Goal: Task Accomplishment & Management: Use online tool/utility

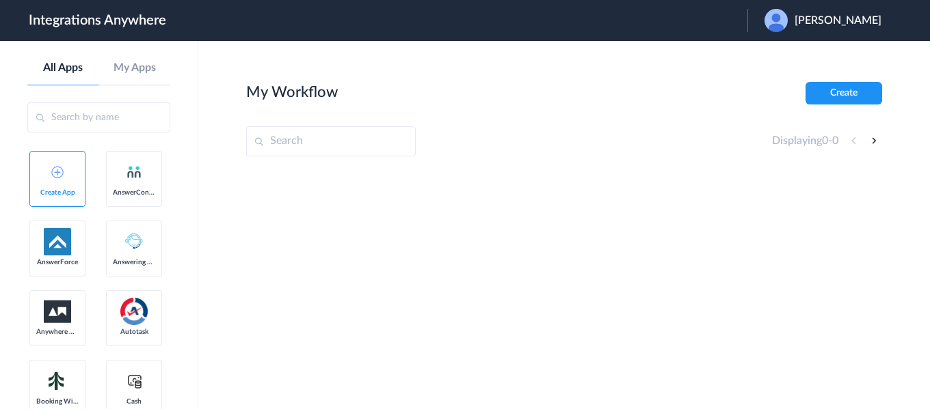
click at [807, 29] on div "[PERSON_NAME]" at bounding box center [829, 20] width 131 height 23
click at [784, 51] on li "Logout" at bounding box center [821, 55] width 148 height 25
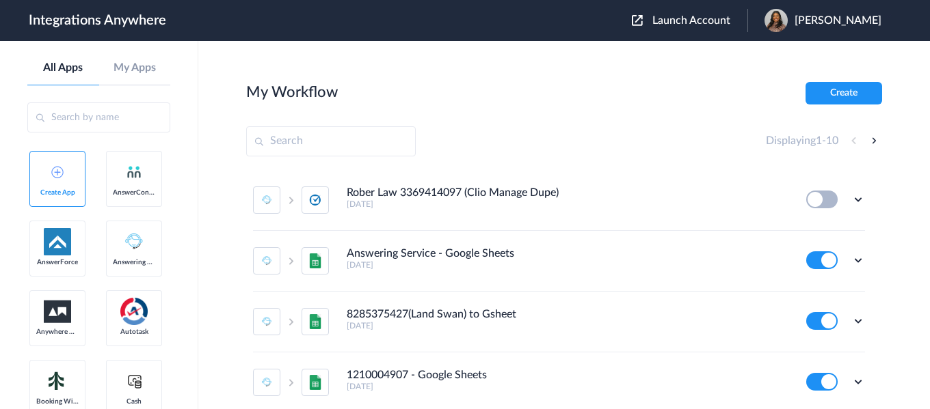
click at [709, 14] on button "Launch Account" at bounding box center [690, 20] width 116 height 13
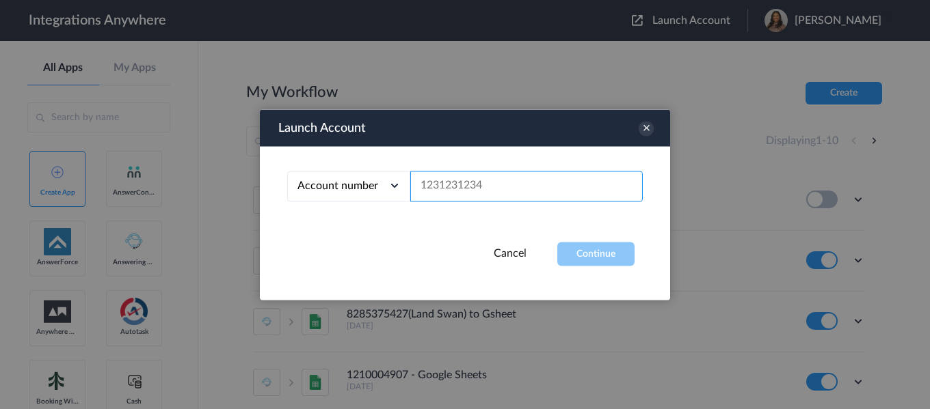
paste input "4158396627"
type input "4158396627"
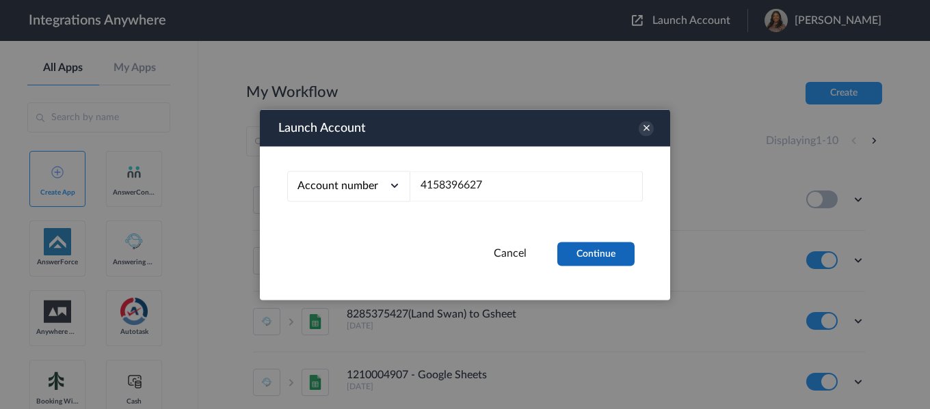
click at [579, 250] on button "Continue" at bounding box center [595, 254] width 77 height 24
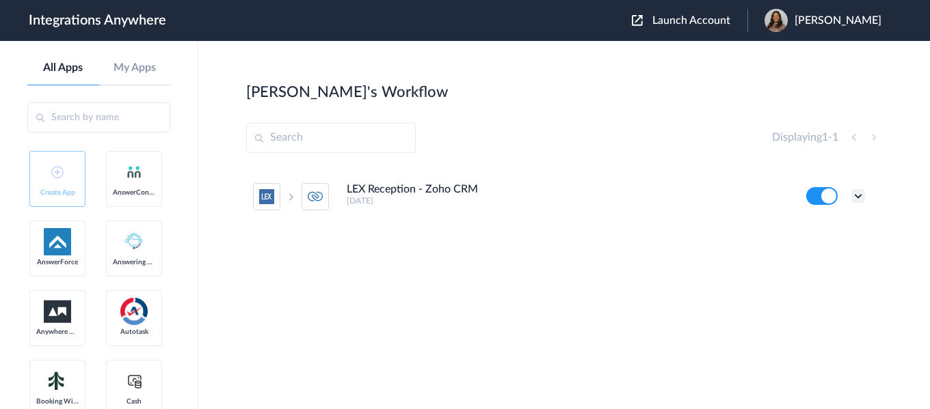
click at [861, 191] on icon at bounding box center [858, 196] width 14 height 14
click at [831, 254] on link "Task history" at bounding box center [819, 253] width 66 height 10
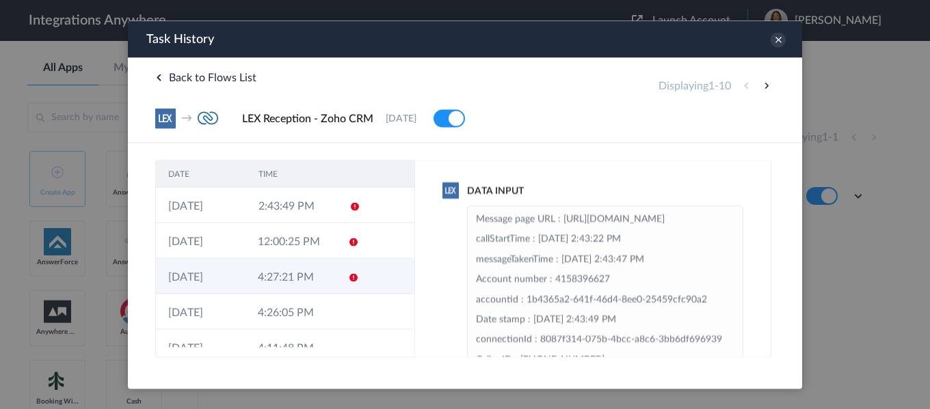
click at [309, 283] on td "4:27:21 PM" at bounding box center [290, 276] width 90 height 36
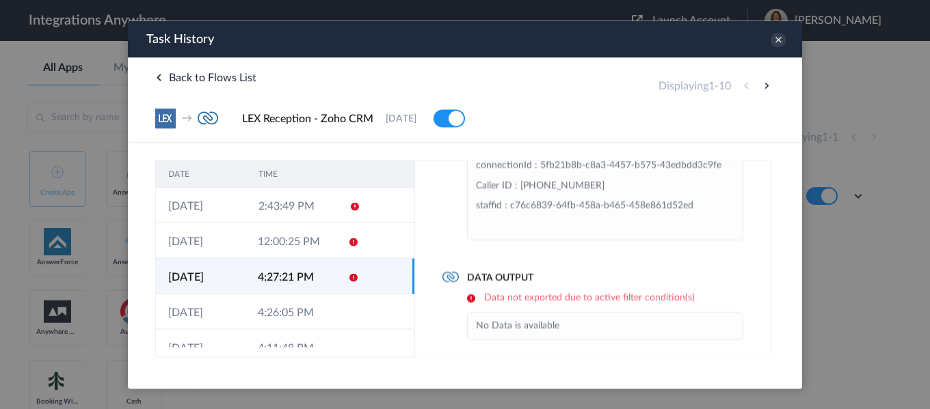
scroll to position [131, 0]
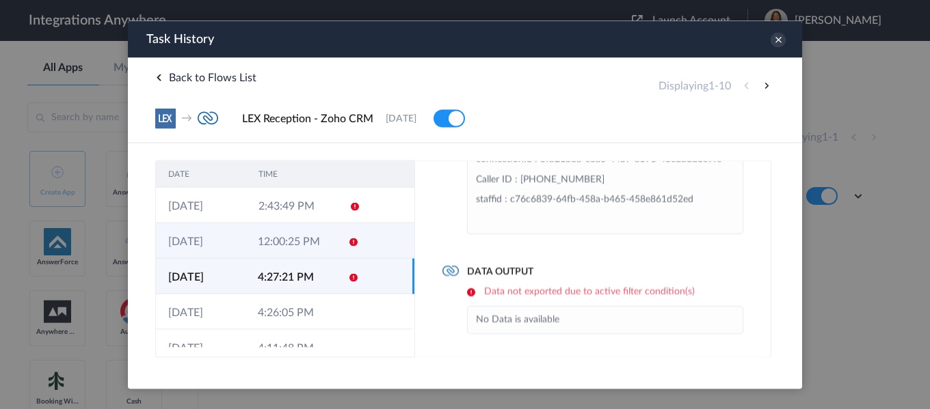
click at [303, 258] on td "12:00:25 PM" at bounding box center [290, 241] width 90 height 36
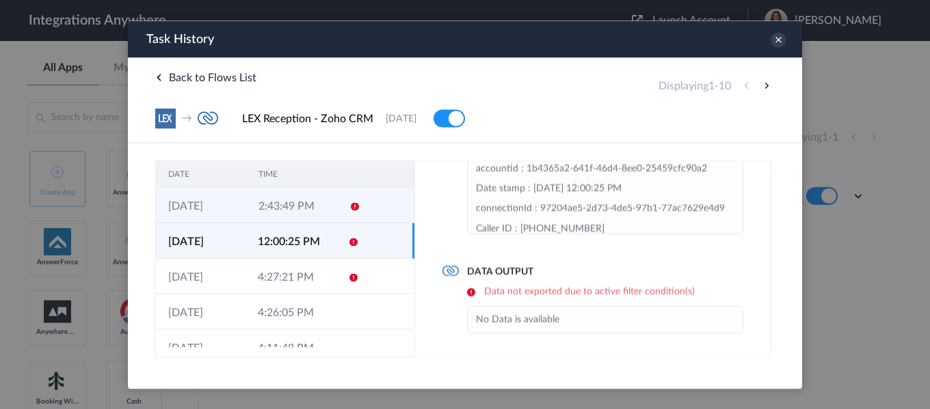
click at [308, 211] on td "2:43:49 PM" at bounding box center [291, 205] width 90 height 36
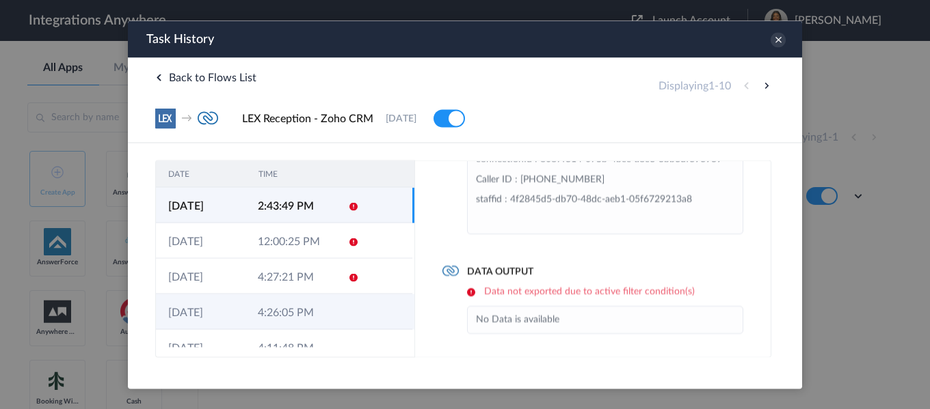
click at [361, 316] on td at bounding box center [386, 312] width 51 height 36
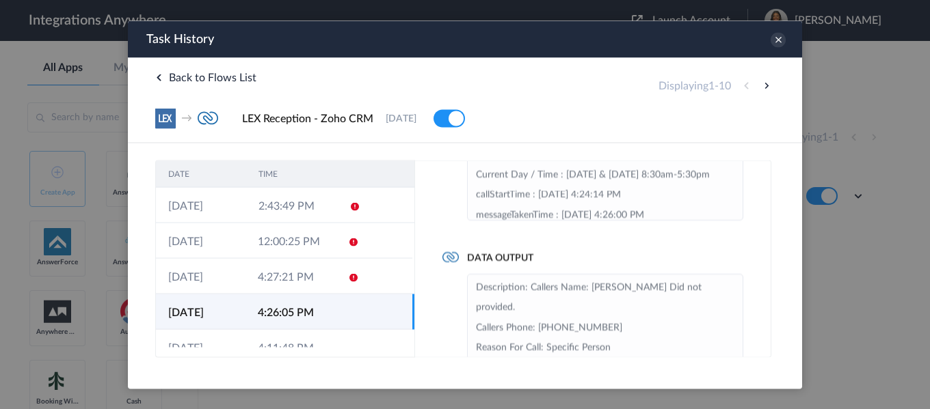
scroll to position [213, 0]
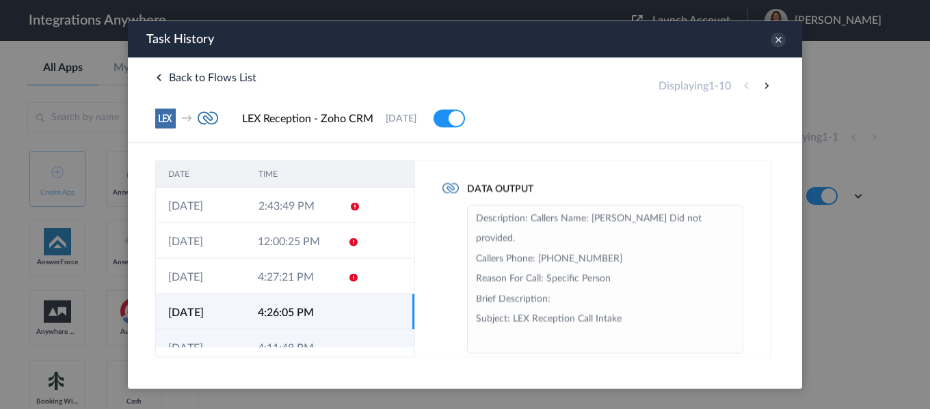
click at [336, 340] on td at bounding box center [349, 347] width 26 height 36
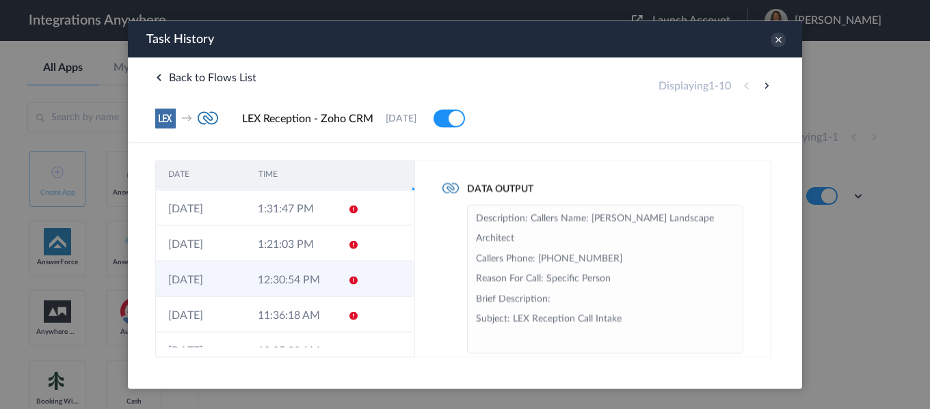
scroll to position [196, 0]
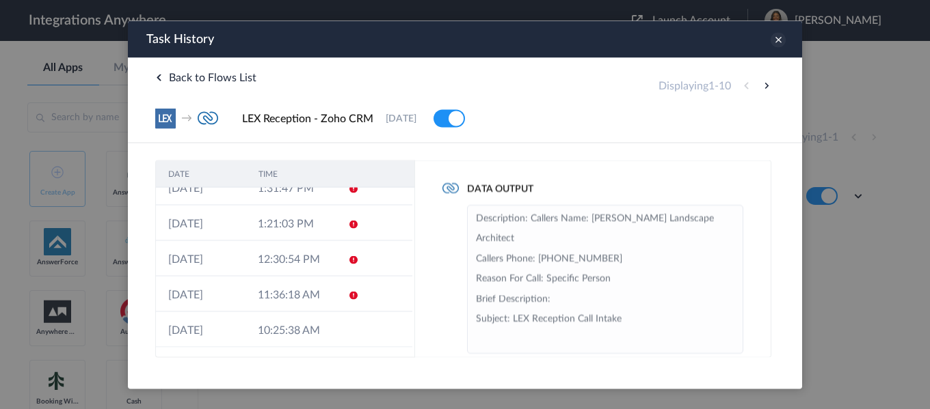
click at [776, 36] on icon at bounding box center [777, 39] width 15 height 15
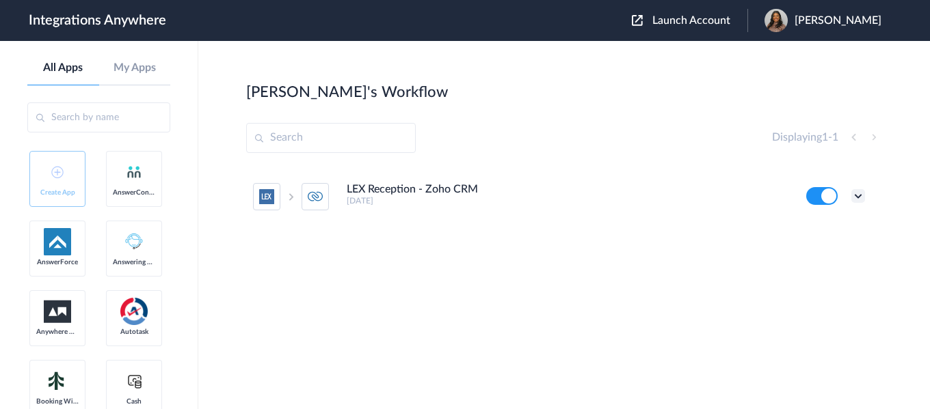
click at [859, 196] on icon at bounding box center [858, 196] width 14 height 14
click at [829, 224] on li "Edit" at bounding box center [820, 227] width 89 height 25
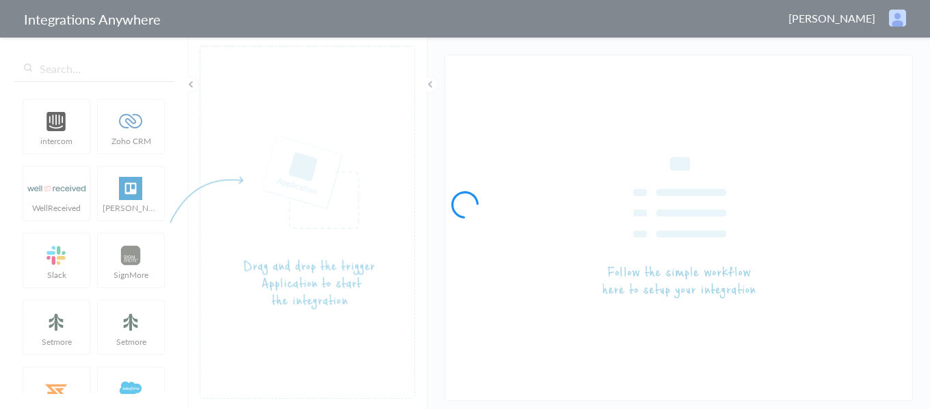
type input "LEX Reception - Zoho CRM"
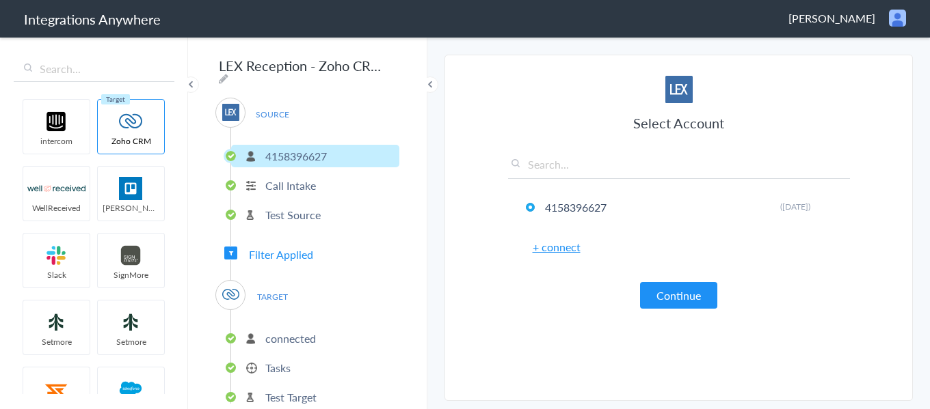
click at [299, 249] on span "Filter Applied" at bounding box center [281, 255] width 64 height 16
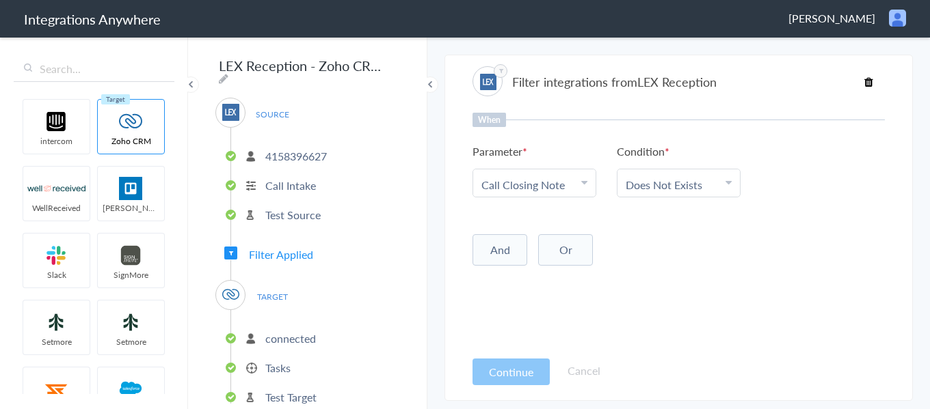
scroll to position [48, 0]
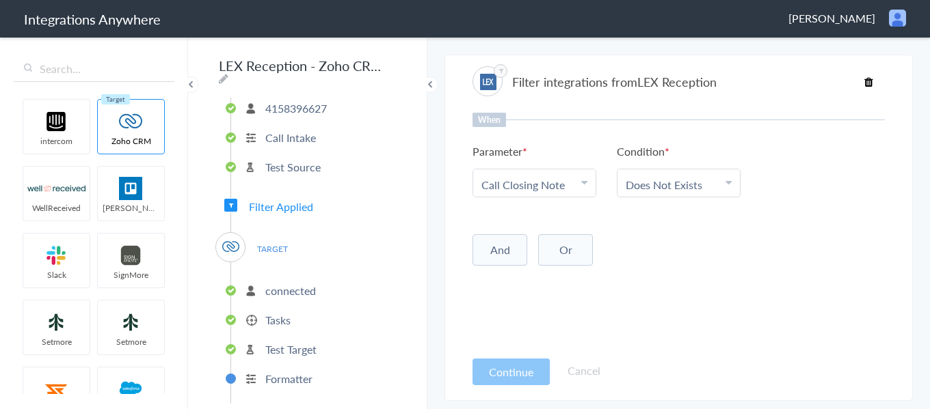
click at [286, 286] on p "connected" at bounding box center [290, 291] width 51 height 16
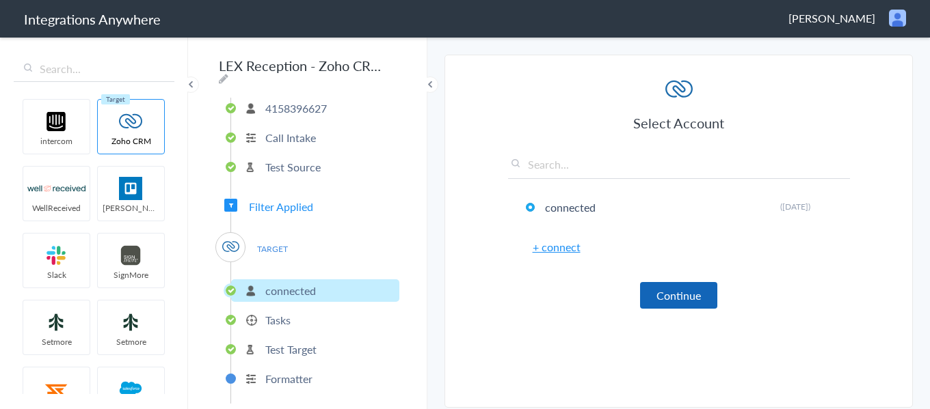
click at [643, 295] on button "Continue" at bounding box center [678, 295] width 77 height 27
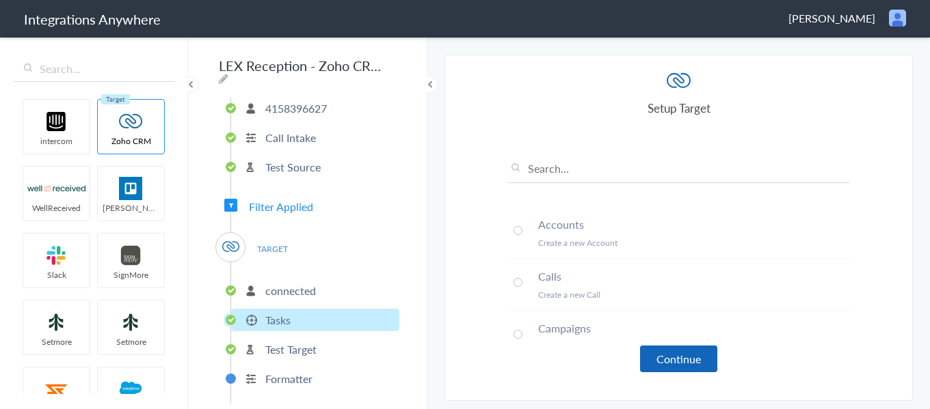
click at [660, 361] on button "Continue" at bounding box center [678, 359] width 77 height 27
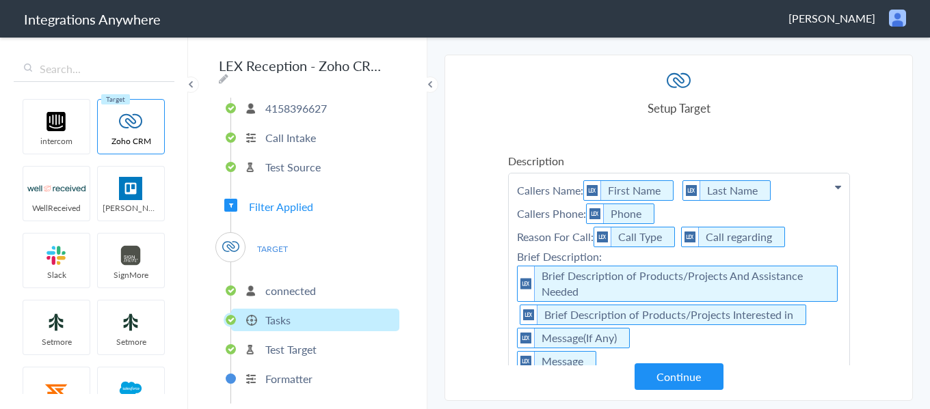
scroll to position [137, 0]
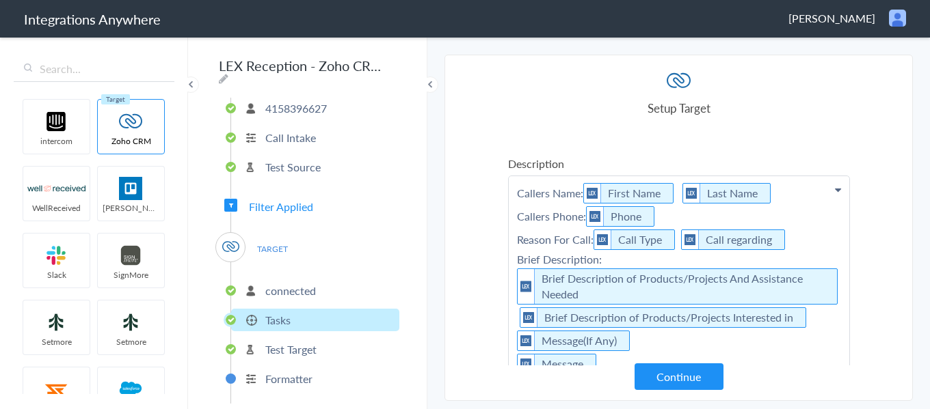
click at [798, 55] on p "Callers Name: First Name Last Name Callers Phone: Phone Reason For Call: Call T…" at bounding box center [679, 38] width 340 height 34
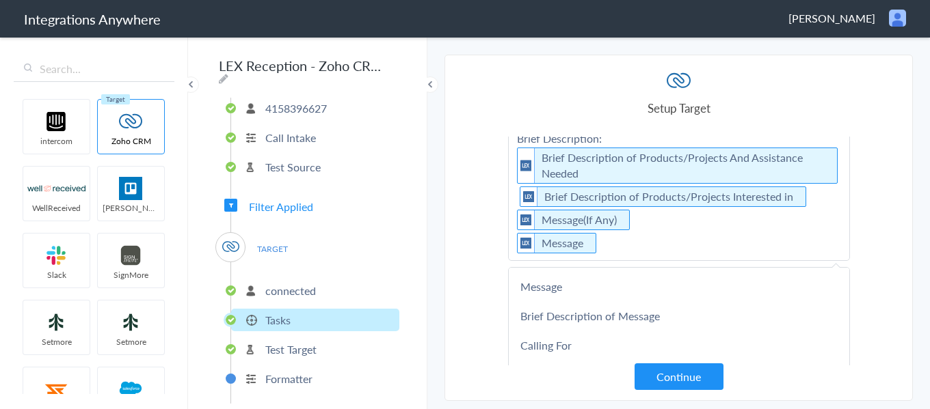
scroll to position [273, 0]
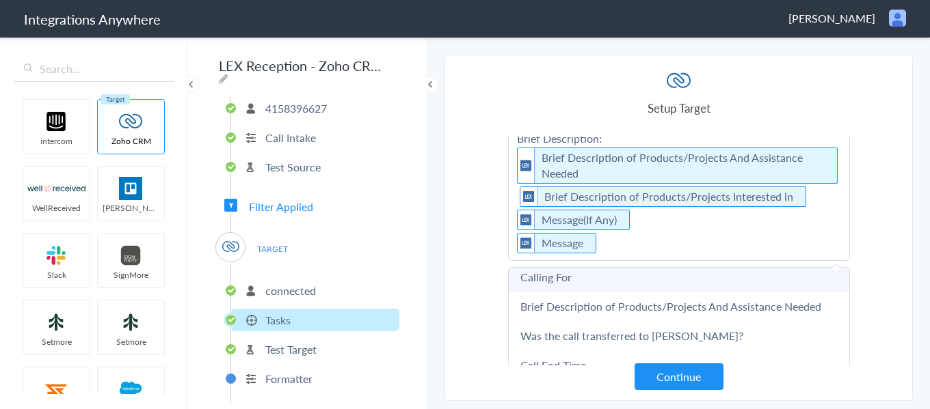
click at [0, 0] on link "Calling For" at bounding box center [0, 0] width 0 height 0
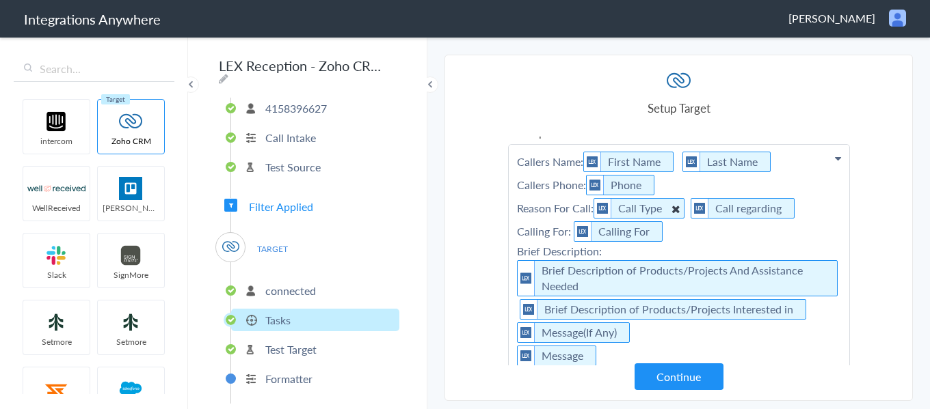
scroll to position [144, 0]
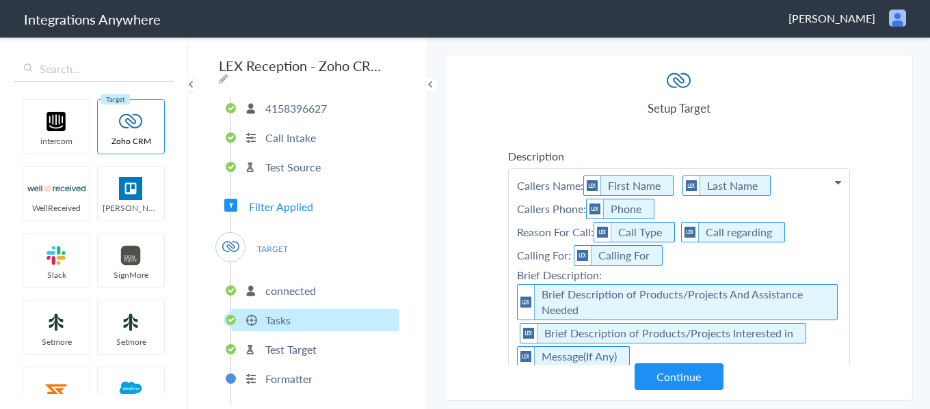
click at [679, 47] on p "Callers Name: First Name Last Name Callers Phone: Phone Reason For Call: Call T…" at bounding box center [679, 30] width 340 height 34
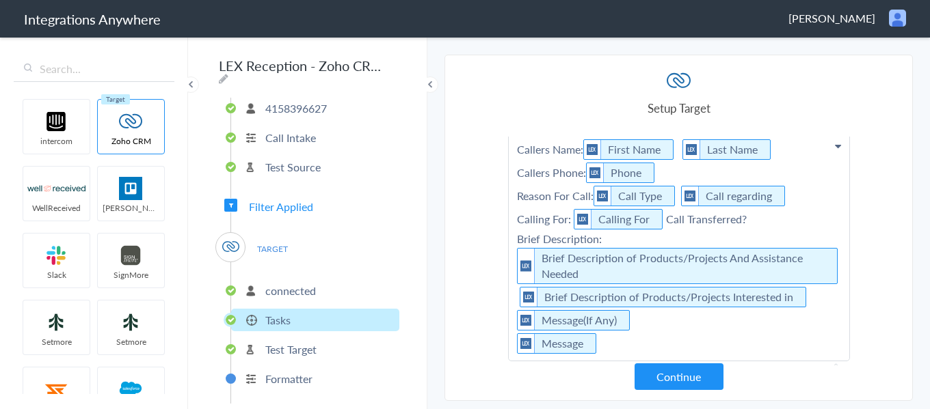
scroll to position [213, 0]
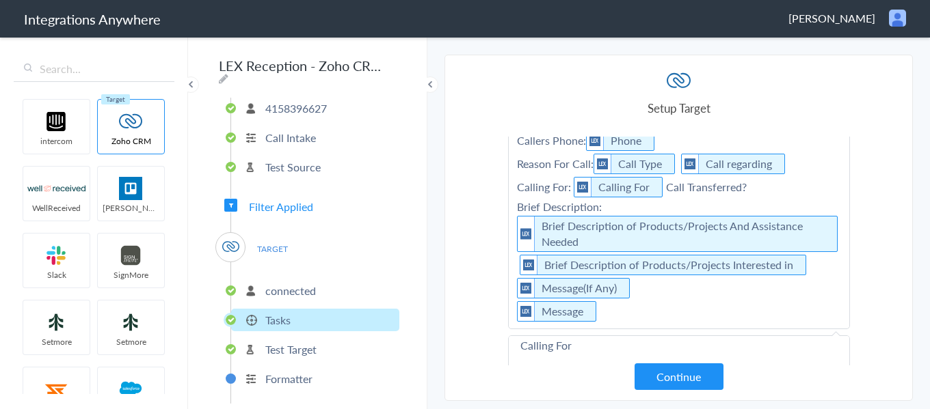
drag, startPoint x: 667, startPoint y: 188, endPoint x: 751, endPoint y: 188, distance: 83.4
click at [751, 188] on p "Callers Name: First Name Last Name Callers Phone: Phone Reason For Call: Call T…" at bounding box center [679, 214] width 340 height 228
click at [751, 187] on p "Callers Name: First Name Last Name Callers Phone: Phone Reason For Call: Call T…" at bounding box center [679, 214] width 340 height 228
click at [679, 373] on button "Continue" at bounding box center [678, 377] width 89 height 27
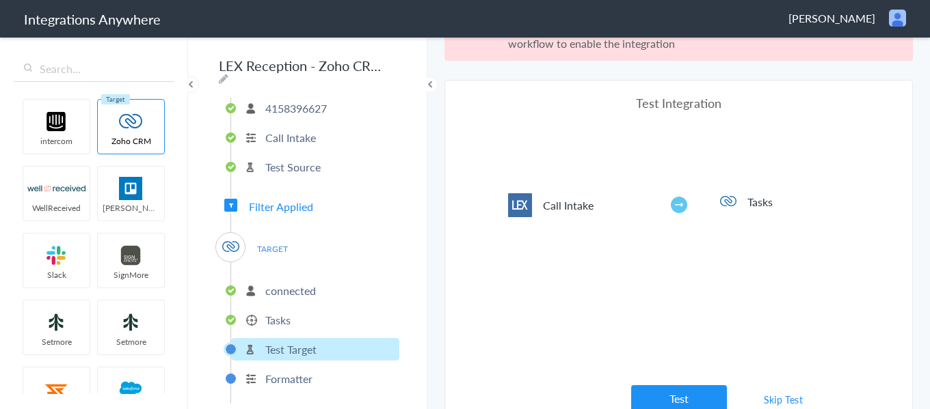
scroll to position [51, 0]
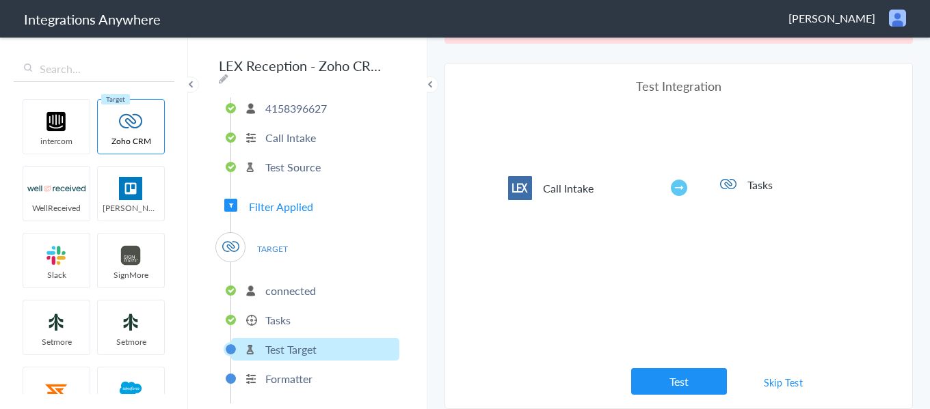
click at [793, 381] on link "Skip Test" at bounding box center [783, 382] width 72 height 25
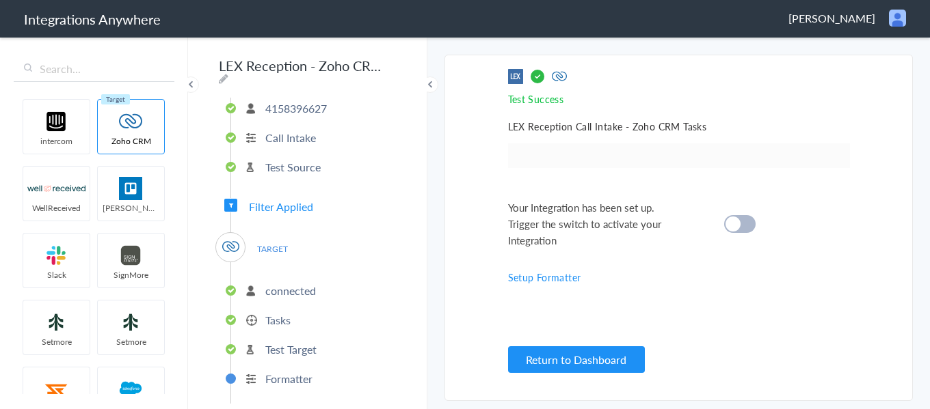
scroll to position [0, 0]
click at [735, 219] on cite at bounding box center [732, 224] width 15 height 15
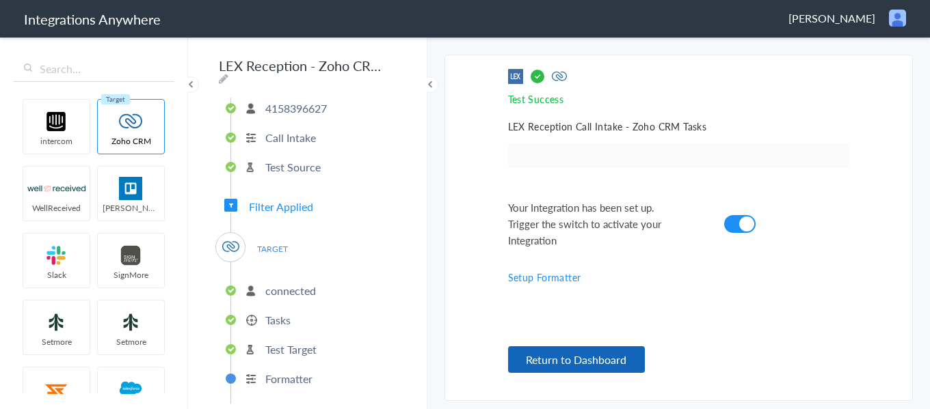
click at [602, 358] on button "Return to Dashboard" at bounding box center [576, 360] width 137 height 27
